Goal: Transaction & Acquisition: Obtain resource

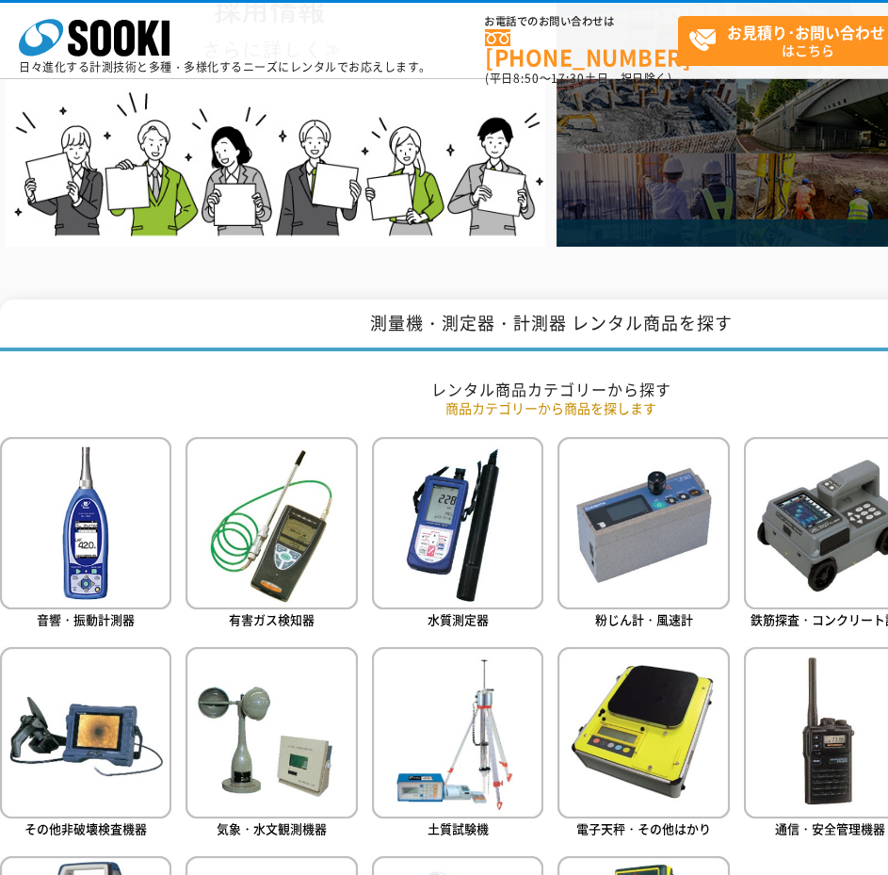
scroll to position [765, 0]
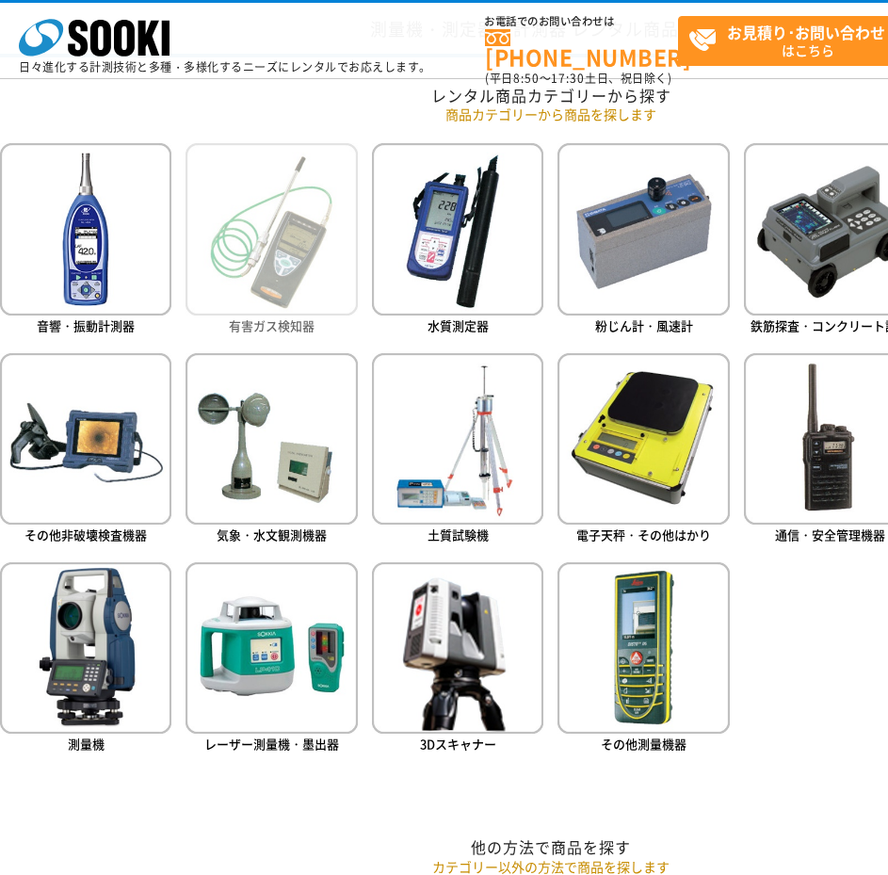
click at [275, 226] on img at bounding box center [271, 228] width 171 height 171
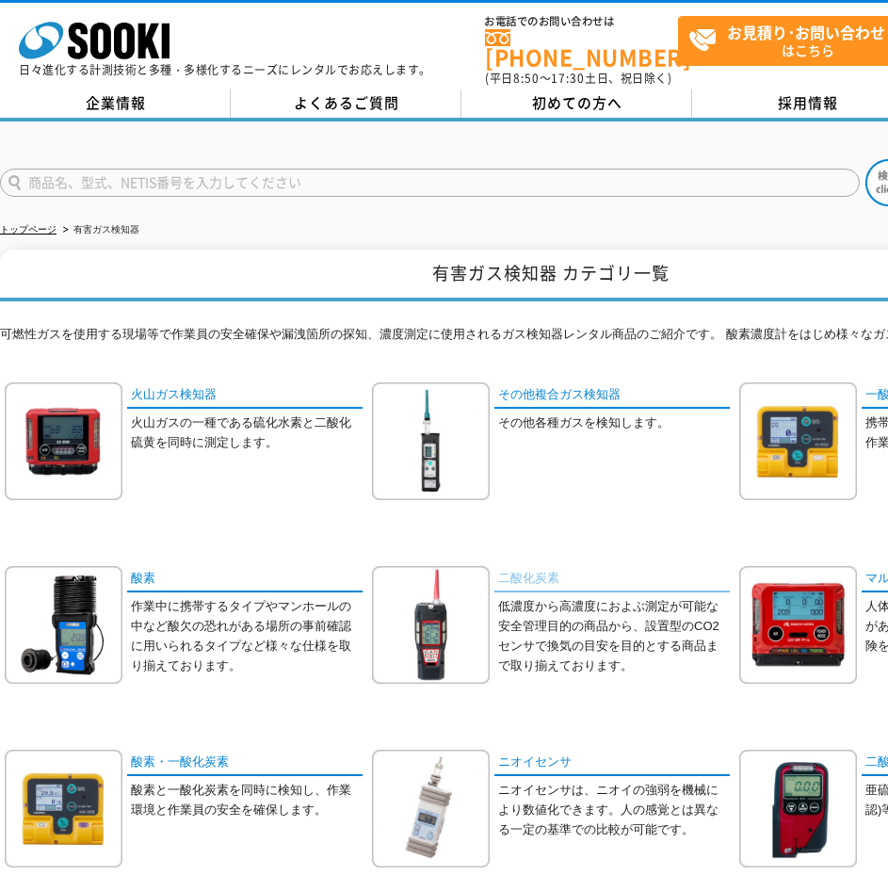
click at [543, 577] on link "二酸化炭素" at bounding box center [611, 579] width 235 height 27
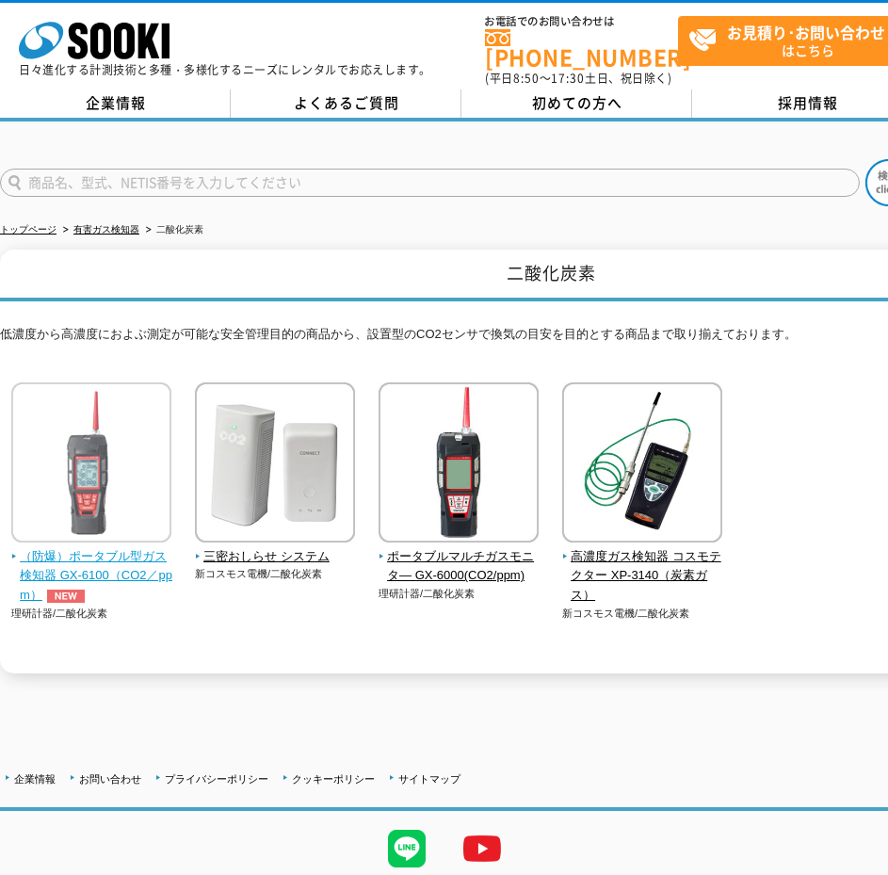
click at [100, 561] on span "（防爆）ポータブル型ガス検知器 GX-6100（CO2／ppm）" at bounding box center [91, 576] width 161 height 58
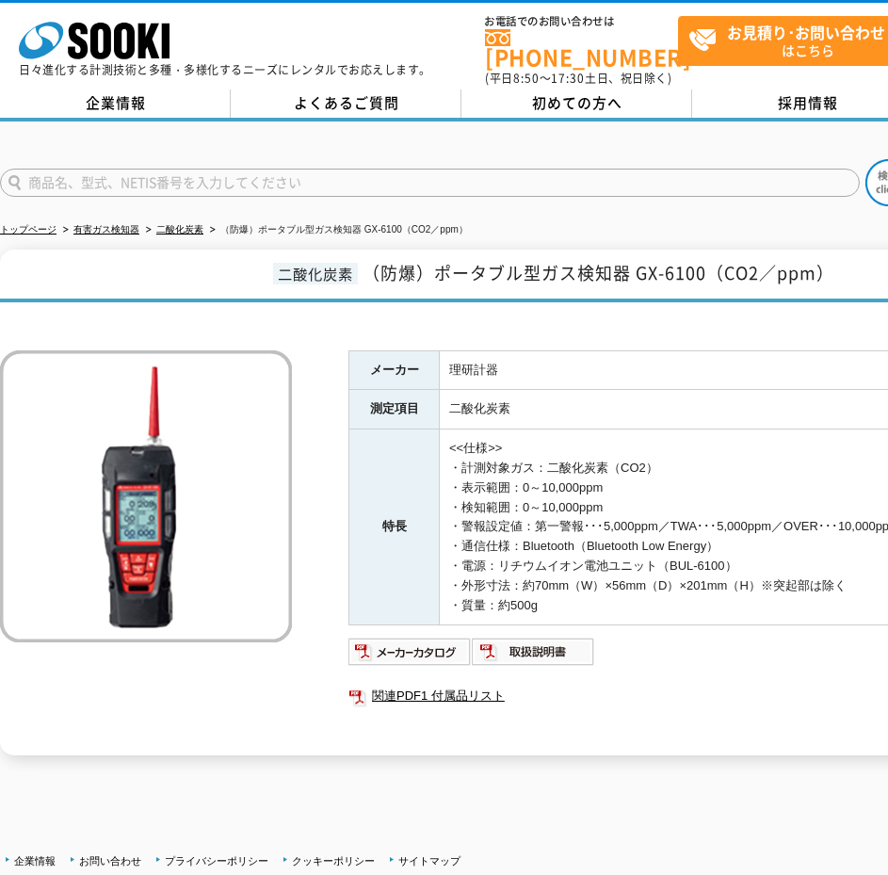
click at [178, 697] on div "メーカー 理研計器 測定項目 二酸化炭素 特長 <<仕様>> ・計測対象ガス：二酸化炭素（CO2） ・表示範囲：0～10,000ppm ・検知範囲：0～10,…" at bounding box center [551, 534] width 1102 height 444
click at [228, 710] on div "メーカー 理研計器 測定項目 二酸化炭素 特長 <<仕様>> ・計測対象ガス：二酸化炭素（CO2） ・表示範囲：0～10,000ppm ・検知範囲：0～10,…" at bounding box center [551, 534] width 1102 height 444
